Goal: Find specific page/section

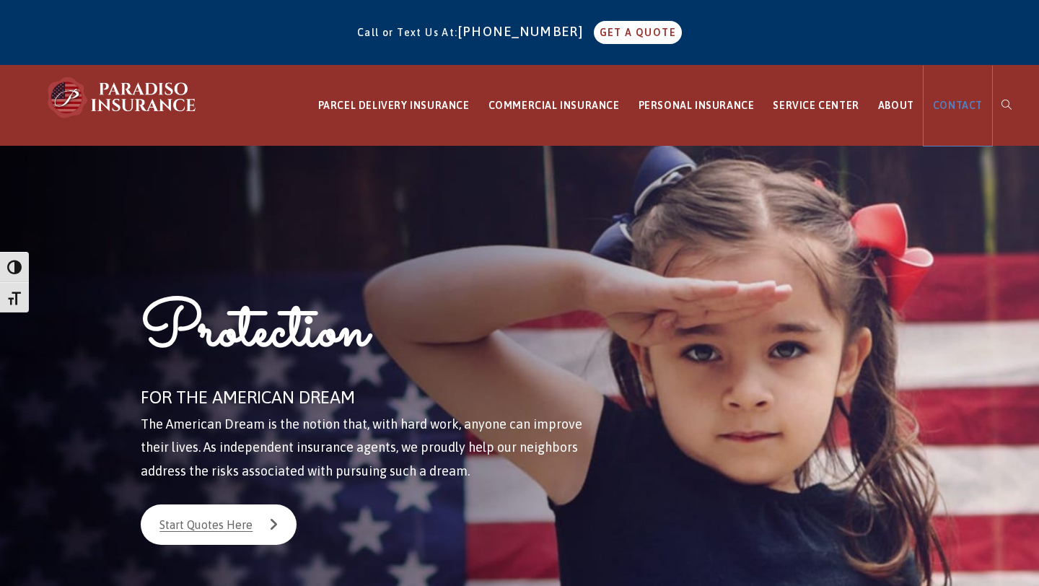
click at [959, 100] on span "CONTACT" at bounding box center [958, 106] width 50 height 12
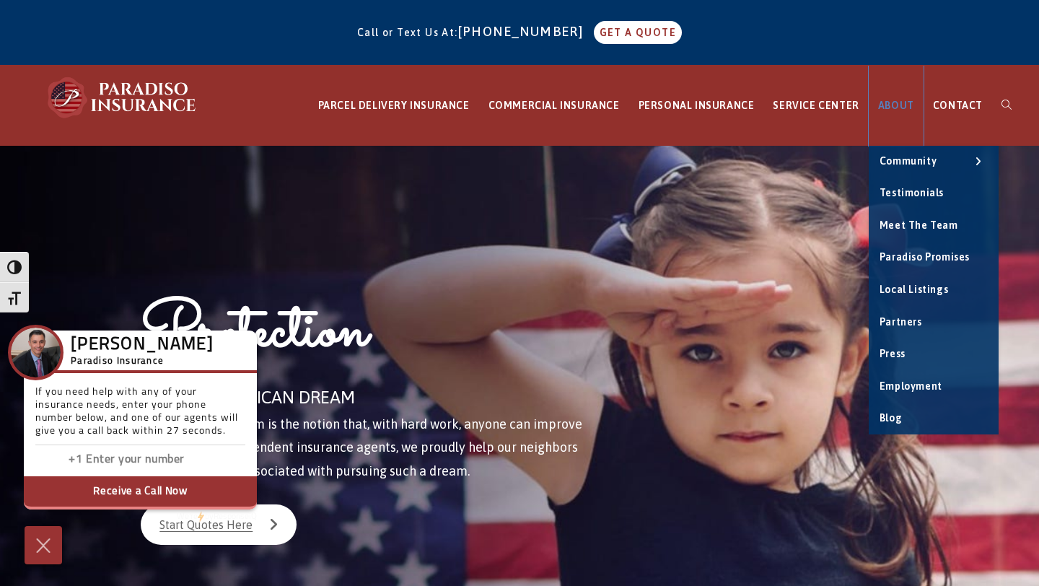
click at [895, 96] on link "ABOUT" at bounding box center [896, 106] width 55 height 80
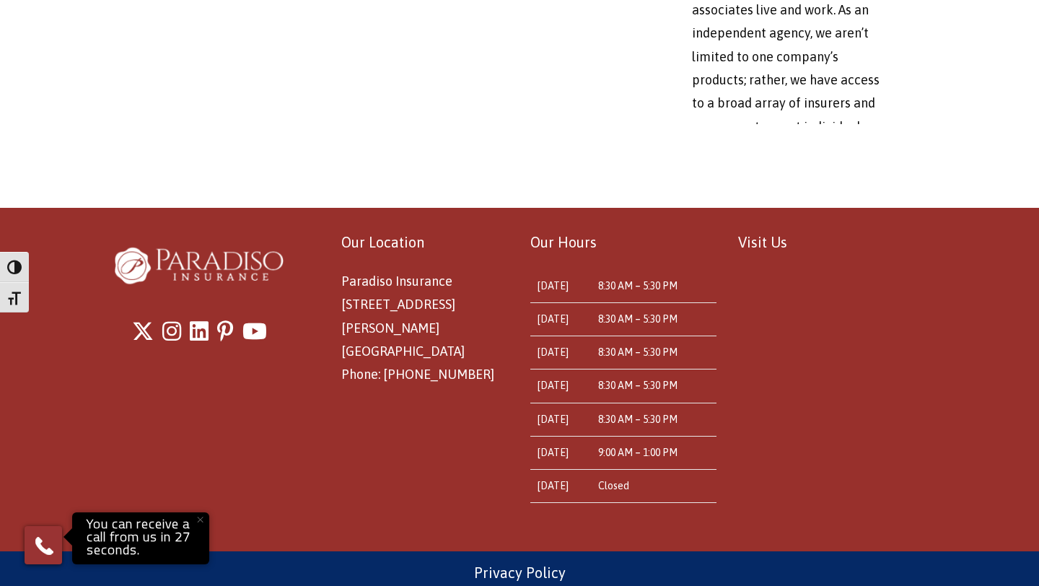
scroll to position [1251, 0]
